Goal: Task Accomplishment & Management: Complete application form

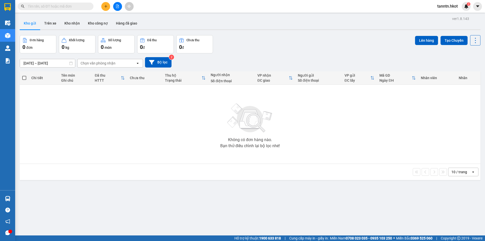
click at [76, 6] on input "text" at bounding box center [58, 7] width 60 height 6
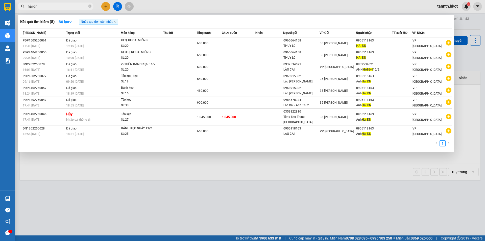
type input "hải đn"
click at [105, 6] on div at bounding box center [242, 120] width 485 height 241
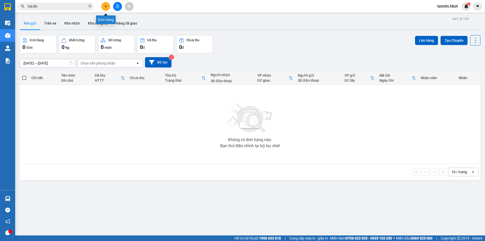
click at [105, 6] on icon "plus" at bounding box center [106, 7] width 4 height 4
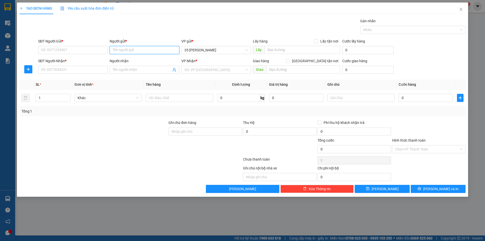
click at [159, 50] on input "Người gửi *" at bounding box center [144, 50] width 69 height 8
type input "HUYỀN LÀO"
click at [160, 69] on div "HUYỀN LÀO CAI - 0968915302" at bounding box center [144, 68] width 63 height 6
type input "0968915302"
type input "HUYỀN LÀO CAI"
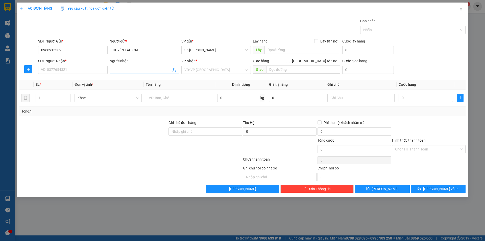
click at [123, 69] on input "Người nhận" at bounding box center [142, 70] width 58 height 6
click at [139, 71] on input "HẢI ĐN" at bounding box center [142, 70] width 58 height 6
type input "HẢI Đ"
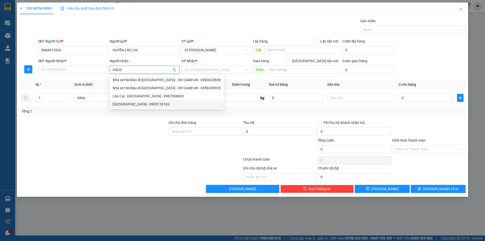
click at [140, 103] on div "[GEOGRAPHIC_DATA] - 0905118163" at bounding box center [167, 104] width 108 height 6
type input "0905118163"
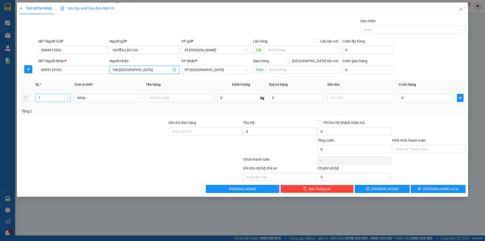
type input "Hải [GEOGRAPHIC_DATA]"
click at [59, 97] on input "1" at bounding box center [53, 98] width 34 height 8
type input "5"
click at [196, 97] on input "text" at bounding box center [179, 98] width 67 height 8
type input "KẸO"
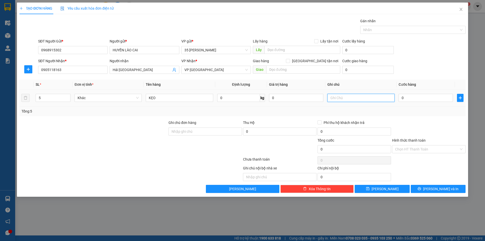
click at [358, 99] on input "text" at bounding box center [360, 98] width 67 height 8
type input "CƯỚC CN NG GỬI (HÀNG ĐI 16/9)"
click at [411, 99] on input "0" at bounding box center [426, 98] width 54 height 8
type input "1"
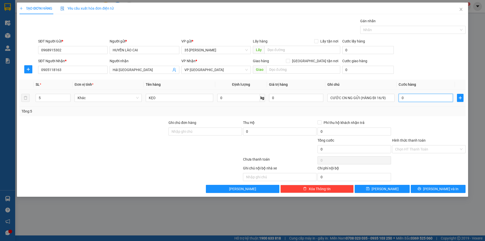
type input "1"
type input "15"
type input "150"
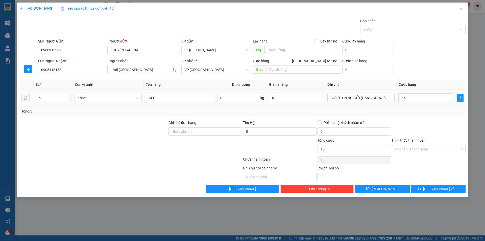
type input "150"
type input "1.500"
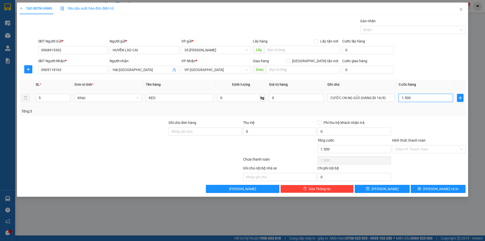
type input "15.000"
type input "150.000"
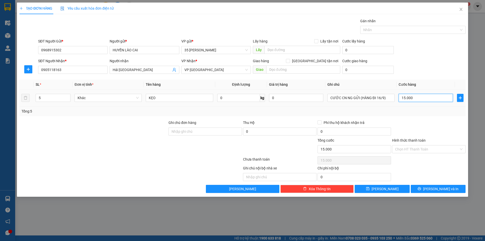
type input "150.000"
click at [417, 149] on input "Hình thức thanh toán" at bounding box center [427, 149] width 64 height 8
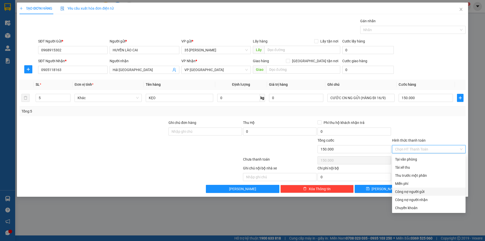
click at [418, 192] on div "Công nợ người gửi" at bounding box center [428, 192] width 67 height 6
type input "0"
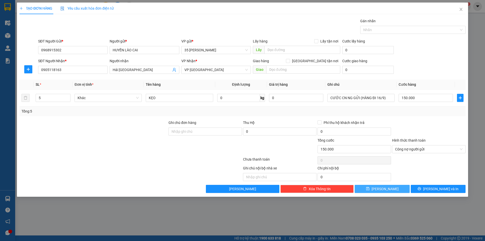
click at [374, 187] on button "[PERSON_NAME]" at bounding box center [382, 189] width 55 height 8
type input "1"
type input "0"
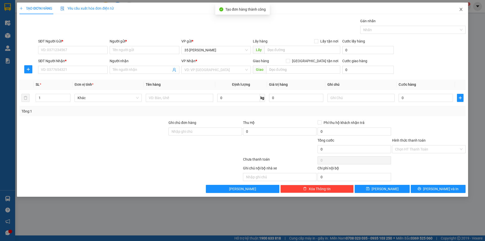
click at [463, 10] on icon "close" at bounding box center [461, 9] width 4 height 4
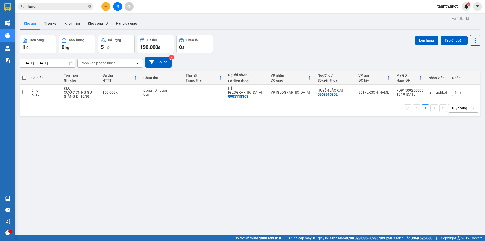
click at [89, 5] on icon "close-circle" at bounding box center [89, 6] width 3 height 3
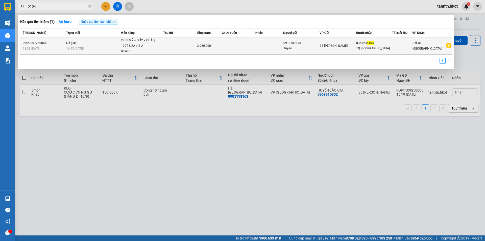
type input "5104"
click at [186, 45] on td at bounding box center [180, 45] width 34 height 17
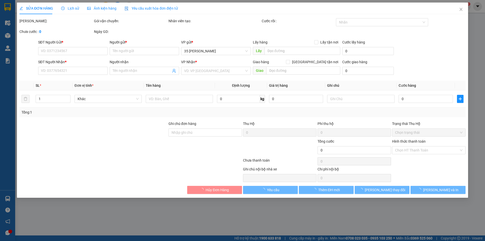
type input "0918587878"
type input "Tuyển"
type input "0359235104"
type input "TQ [GEOGRAPHIC_DATA]"
type input "2.020.000"
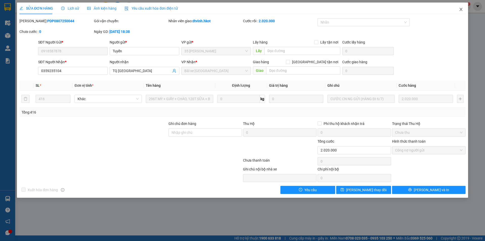
click at [459, 8] on icon "close" at bounding box center [461, 9] width 4 height 4
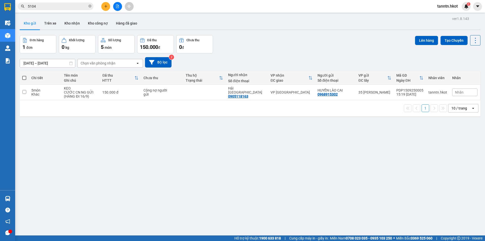
click at [46, 6] on input "5104" at bounding box center [58, 7] width 60 height 6
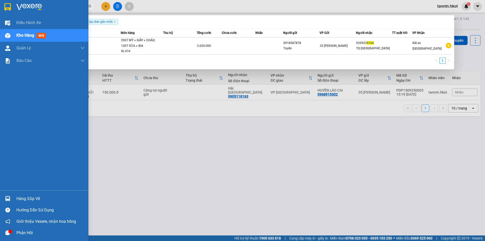
drag, startPoint x: 46, startPoint y: 6, endPoint x: 5, endPoint y: 6, distance: 41.9
click at [5, 6] on section "Kết quả tìm kiếm ( 1 ) Bộ lọc Ngày tạo đơn gần nhất Mã ĐH Trạng thái Món hàng T…" at bounding box center [242, 120] width 485 height 241
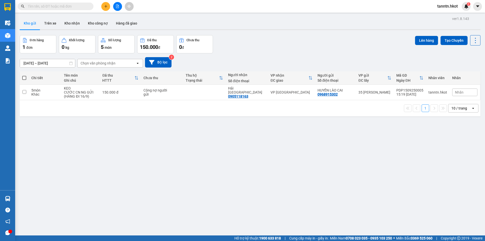
type input "G"
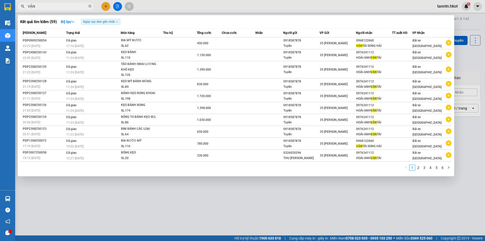
type input "VẬN"
